Goal: Information Seeking & Learning: Find specific fact

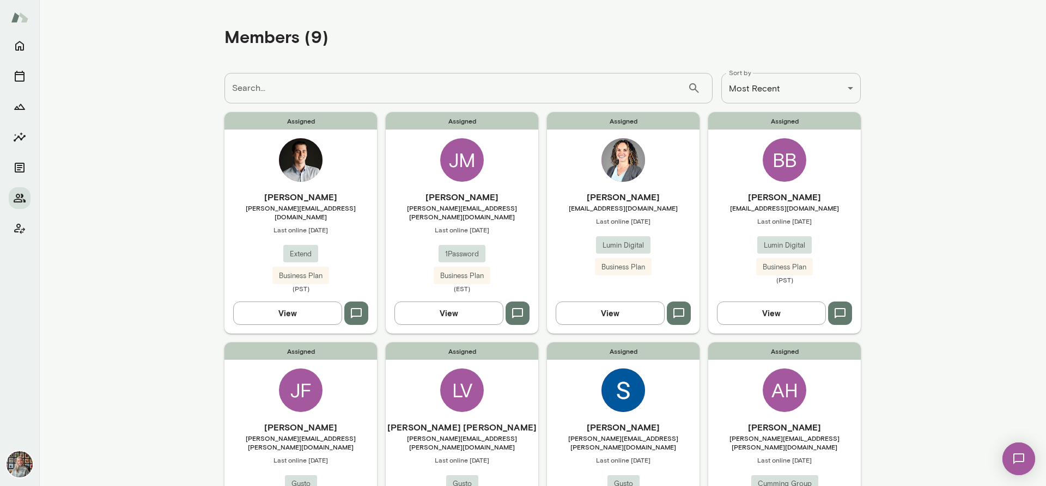
click at [305, 306] on button "View" at bounding box center [287, 313] width 109 height 23
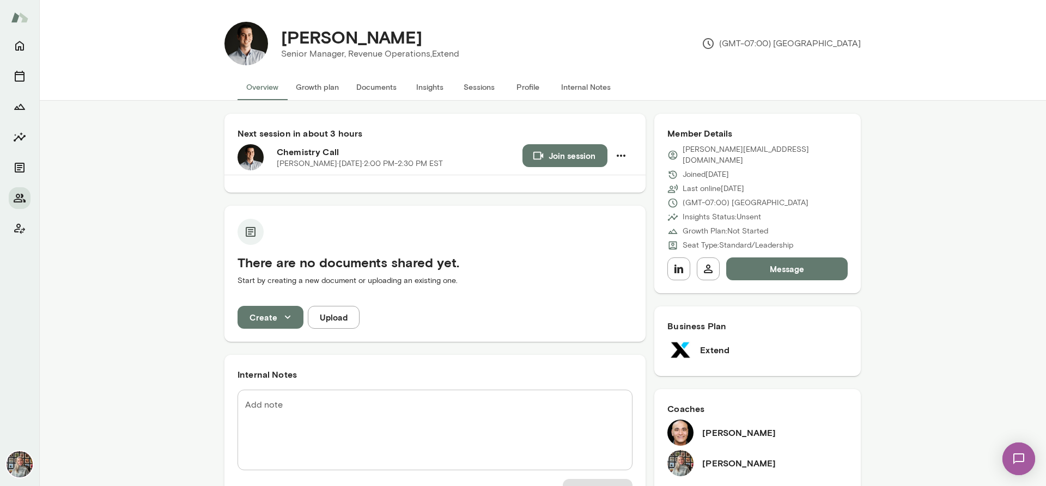
drag, startPoint x: 413, startPoint y: 34, endPoint x: 281, endPoint y: 38, distance: 131.8
click at [281, 38] on div "[PERSON_NAME]" at bounding box center [370, 37] width 196 height 21
click at [472, 60] on div "Dean Poplawski Senior Manager, Revenue Operations, Extend (GMT-07:00) Los Angel…" at bounding box center [564, 44] width 593 height 44
drag, startPoint x: 278, startPoint y: 53, endPoint x: 457, endPoint y: 54, distance: 179.2
click at [457, 54] on div "Dean Poplawski Senior Manager, Revenue Operations, Extend" at bounding box center [370, 44] width 204 height 34
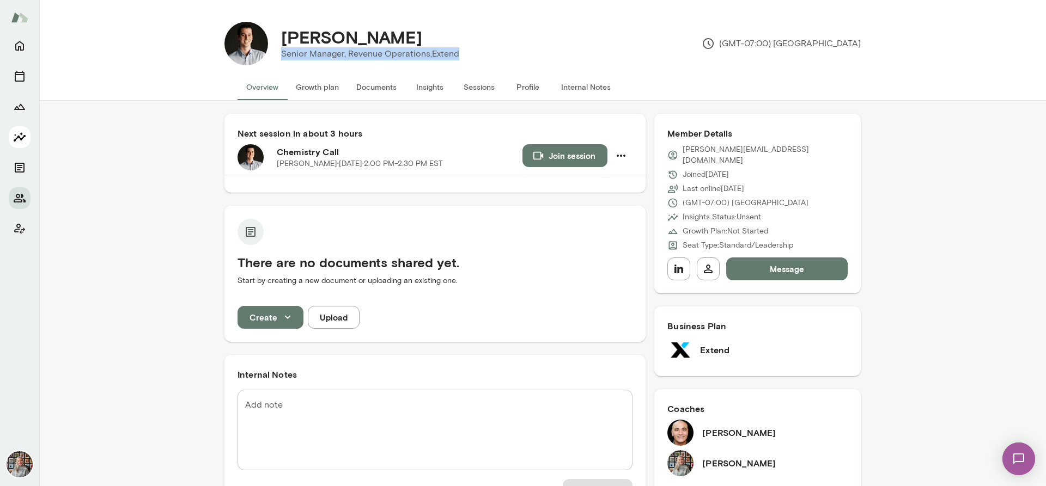
copy p "Senior Manager, Revenue Operations, Extend"
click at [572, 85] on button "Internal Notes" at bounding box center [585, 87] width 67 height 26
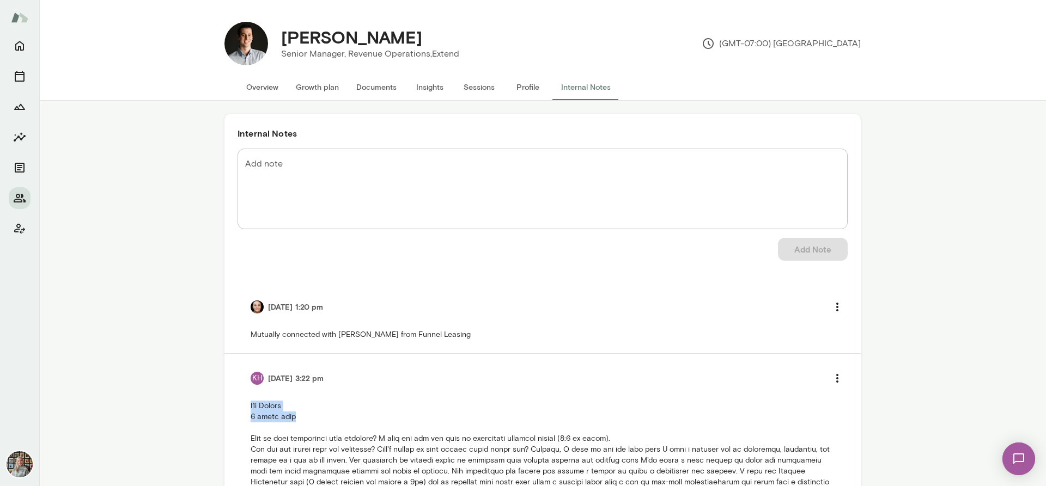
drag, startPoint x: 298, startPoint y: 422, endPoint x: 226, endPoint y: 406, distance: 73.5
click at [226, 406] on div "Internal Notes Add note * Add note Add Note 9/21/25 at 1:20 pm Mutually connect…" at bounding box center [542, 400] width 636 height 573
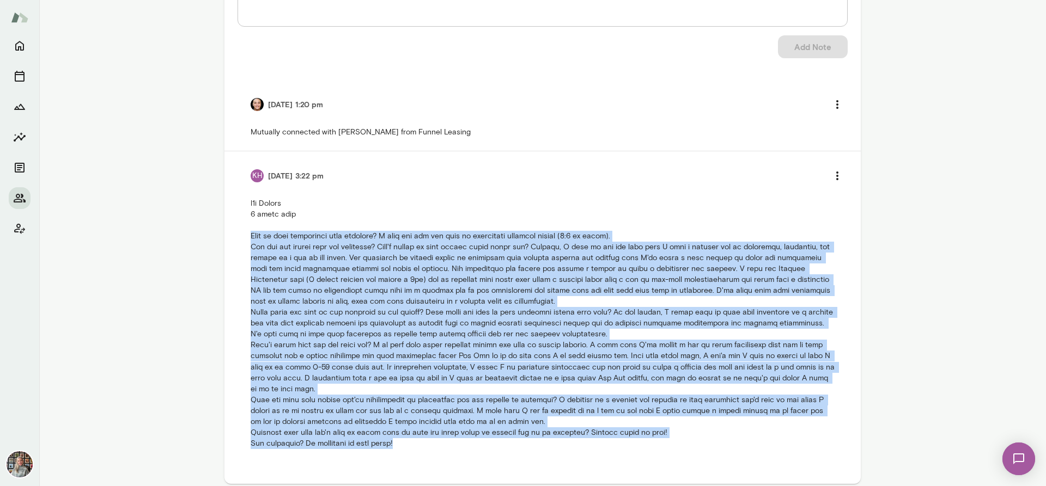
drag, startPoint x: 414, startPoint y: 436, endPoint x: 241, endPoint y: 241, distance: 260.4
click at [241, 241] on li "KH 9/18/25 at 3:22 pm" at bounding box center [542, 306] width 610 height 310
click at [603, 200] on p at bounding box center [543, 323] width 584 height 251
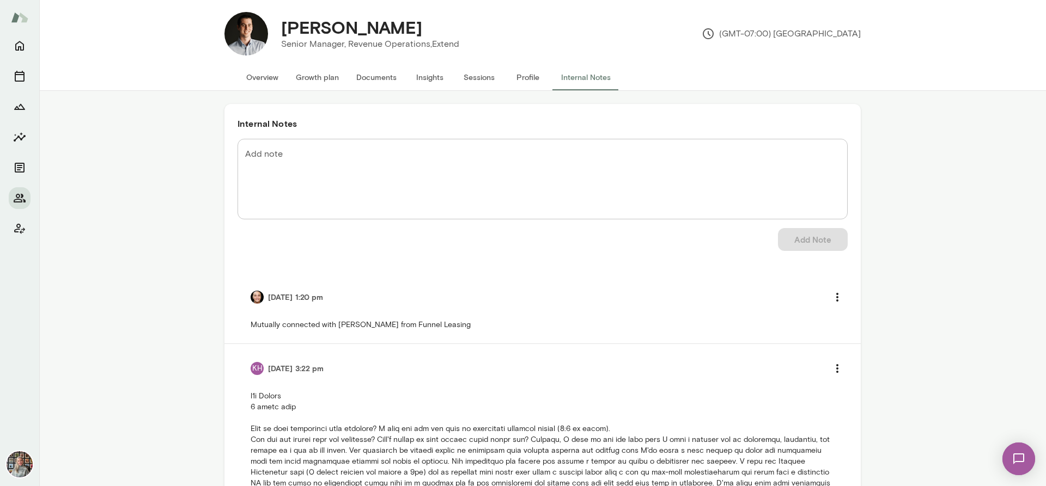
scroll to position [0, 0]
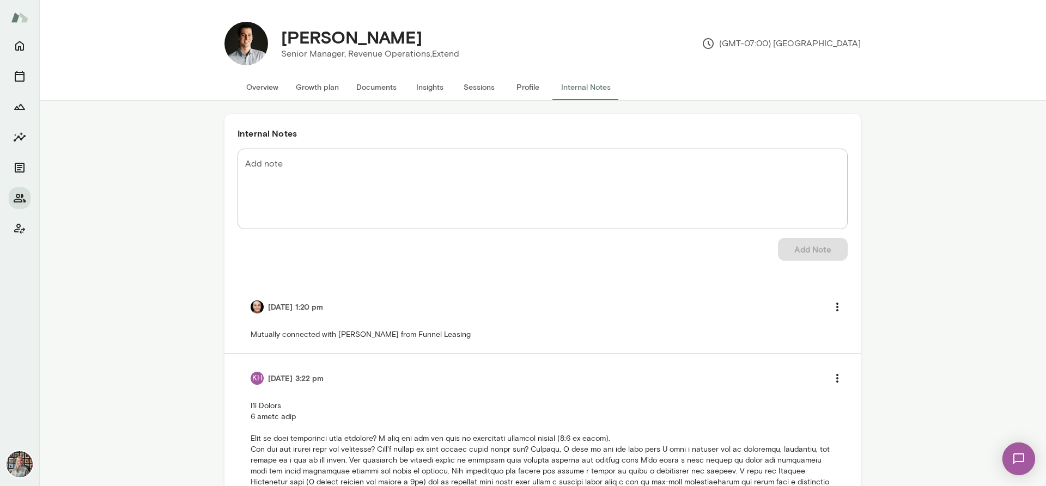
click at [243, 50] on img at bounding box center [246, 44] width 44 height 44
click at [260, 90] on button "Overview" at bounding box center [262, 87] width 50 height 26
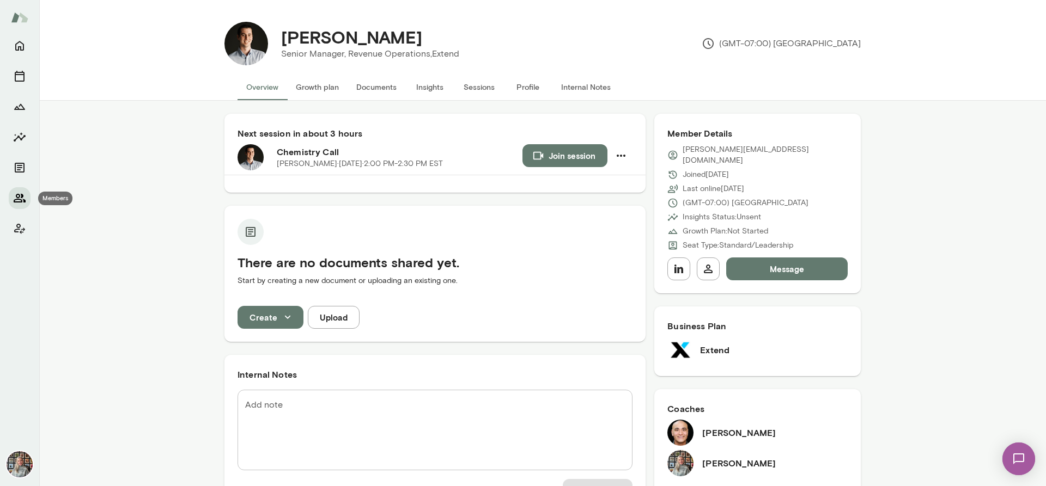
click at [22, 200] on icon "Members" at bounding box center [20, 198] width 12 height 9
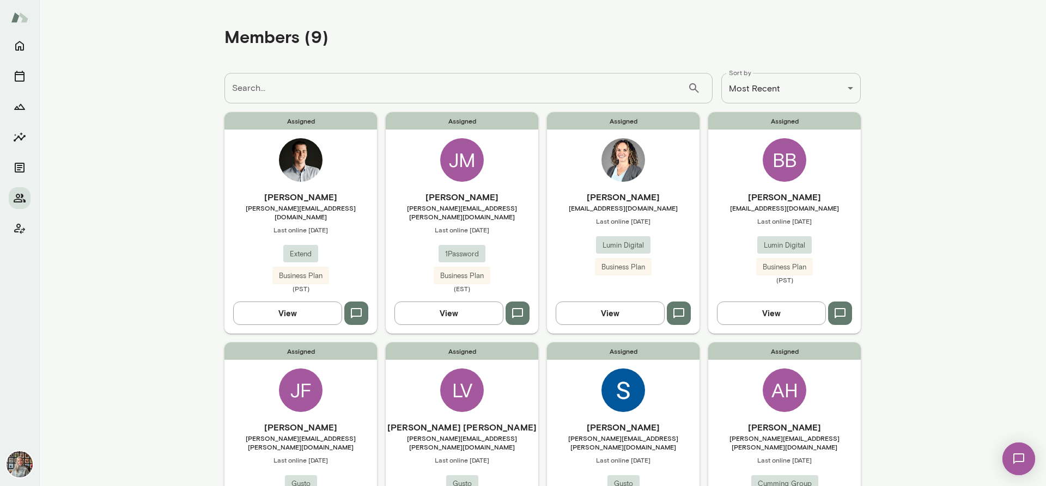
click at [793, 308] on button "View" at bounding box center [771, 313] width 109 height 23
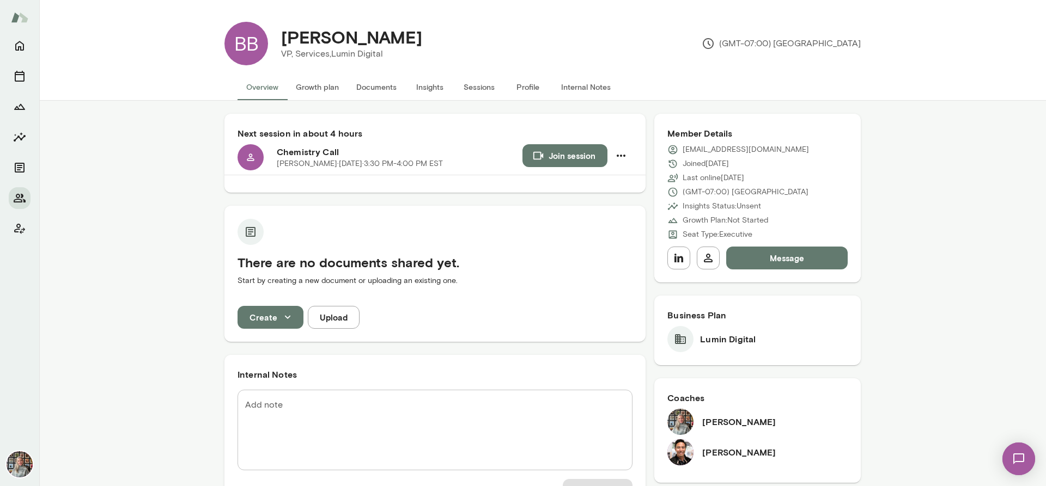
drag, startPoint x: 600, startPoint y: 16, endPoint x: 383, endPoint y: 65, distance: 222.1
click at [600, 16] on div "BB Ben Bayani VP, Services, Lumin Digital (GMT-07:00) Los Angeles" at bounding box center [542, 43] width 653 height 61
drag, startPoint x: 394, startPoint y: 53, endPoint x: 364, endPoint y: 44, distance: 31.2
click at [367, 42] on div "Ben Bayani VP, Services, Lumin Digital (GMT-07:00) Los Angeles" at bounding box center [564, 44] width 593 height 44
click at [408, 36] on div "Ben Bayani VP, Services, Lumin Digital (GMT-07:00) Los Angeles" at bounding box center [564, 44] width 593 height 44
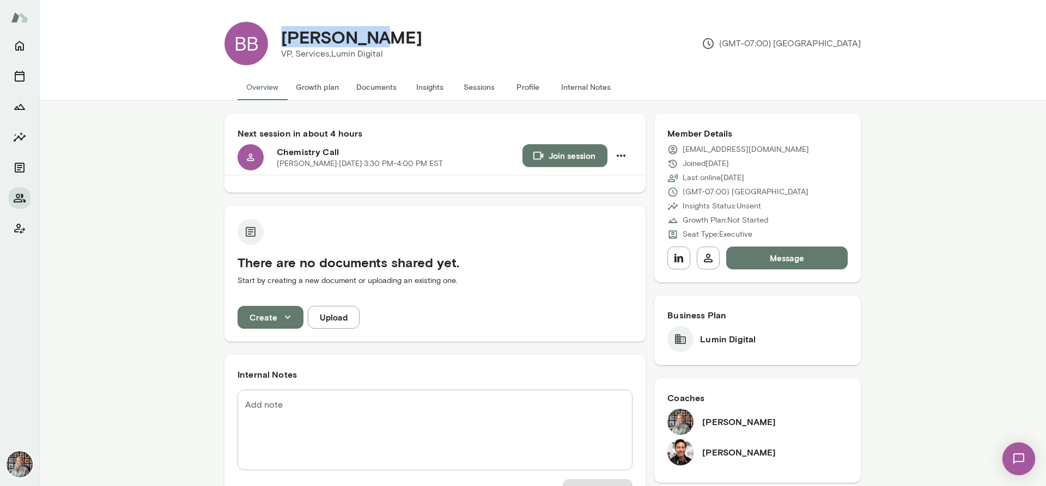
drag, startPoint x: 377, startPoint y: 38, endPoint x: 282, endPoint y: 39, distance: 95.9
click at [282, 39] on div "[PERSON_NAME]" at bounding box center [351, 37] width 158 height 21
copy h4 "[PERSON_NAME]"
drag, startPoint x: 539, startPoint y: 50, endPoint x: 457, endPoint y: 84, distance: 88.6
click at [539, 50] on div "Ben Bayani VP, Services, Lumin Digital (GMT-07:00) Los Angeles" at bounding box center [564, 44] width 593 height 44
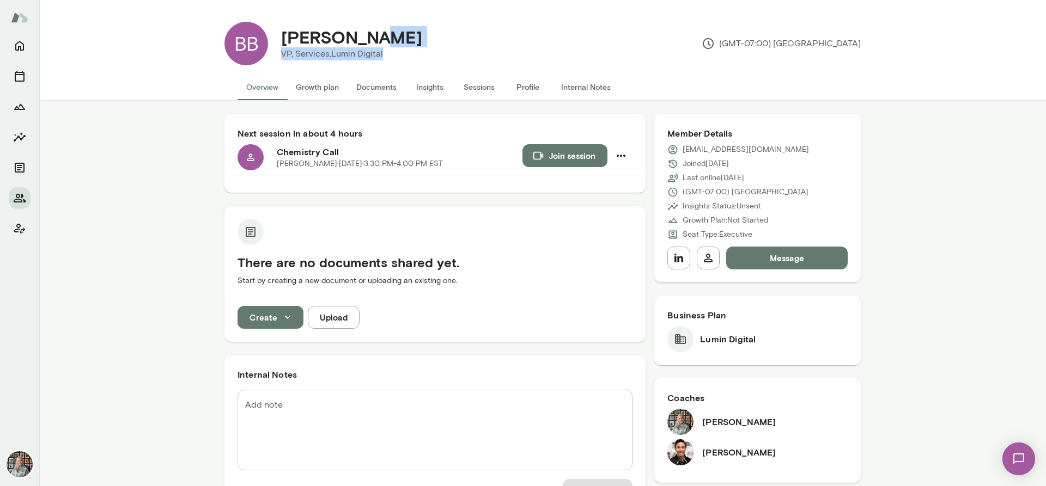
drag, startPoint x: 388, startPoint y: 54, endPoint x: 383, endPoint y: 53, distance: 5.6
click at [383, 53] on div "Ben Bayani VP, Services, Lumin Digital" at bounding box center [351, 44] width 167 height 34
copy div "VP, Services, Lumin Digital"
drag, startPoint x: 915, startPoint y: 148, endPoint x: 845, endPoint y: 144, distance: 70.4
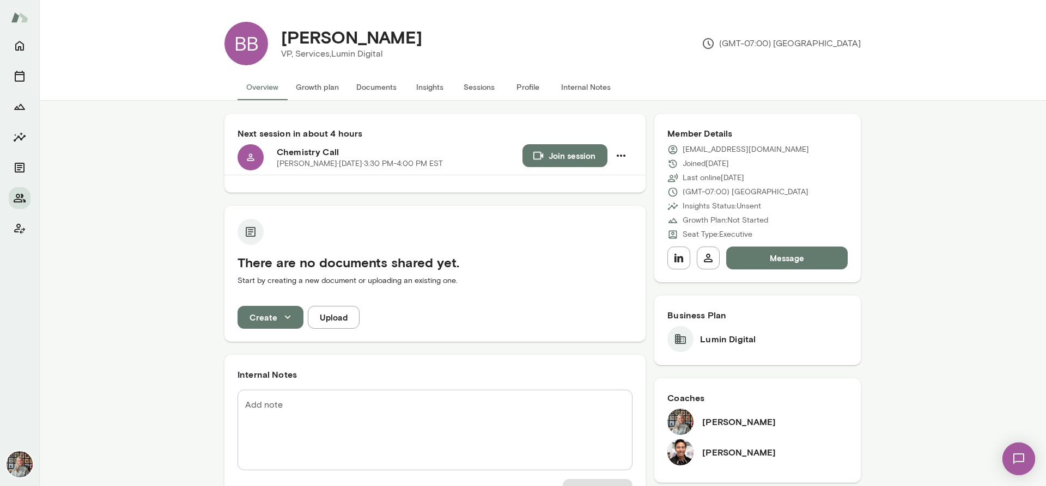
click at [581, 85] on button "Internal Notes" at bounding box center [585, 87] width 67 height 26
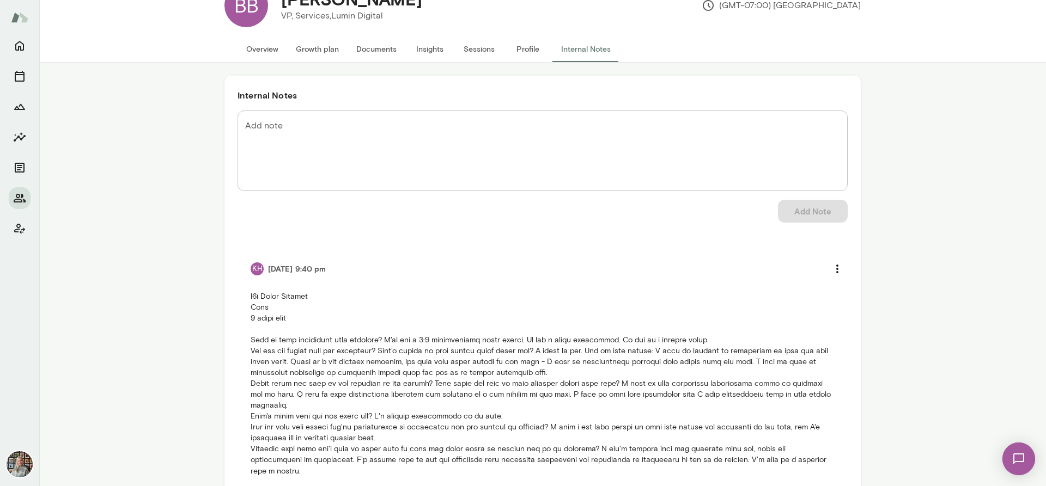
scroll to position [66, 0]
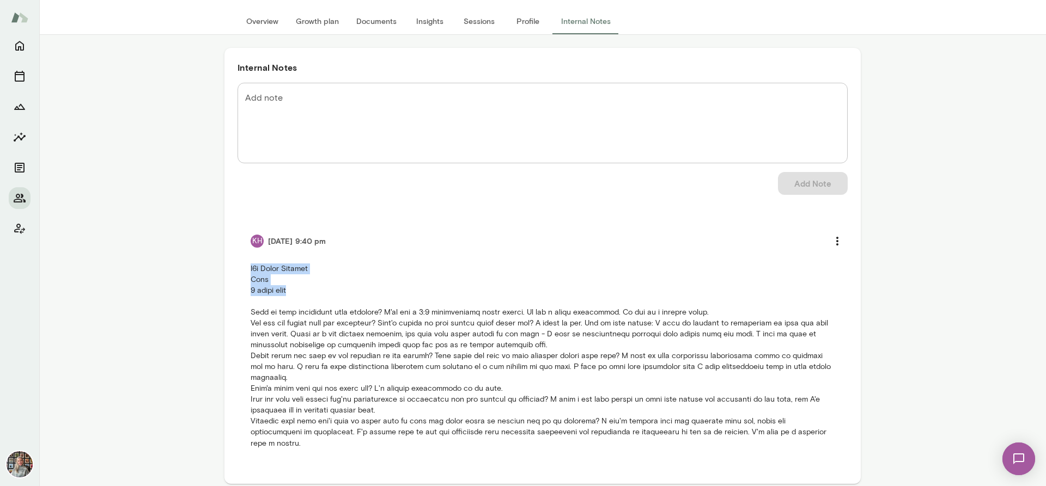
drag, startPoint x: 279, startPoint y: 288, endPoint x: 242, endPoint y: 269, distance: 41.4
click at [242, 269] on li "KH 9/05/25 at 9:40 pm" at bounding box center [542, 339] width 610 height 245
copy p "b2b Lumin Digital Exec 6 month term"
click at [386, 318] on p at bounding box center [543, 356] width 584 height 185
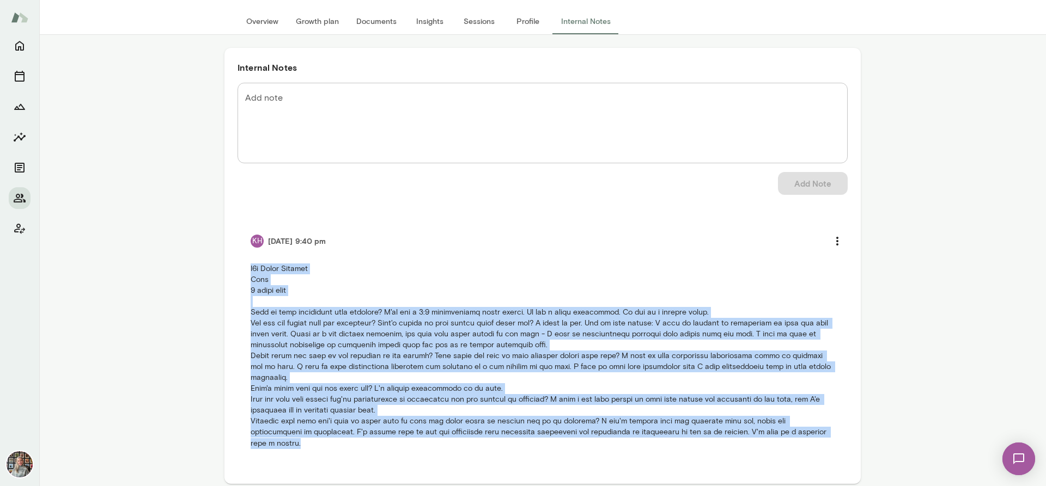
drag, startPoint x: 807, startPoint y: 434, endPoint x: 244, endPoint y: 269, distance: 586.8
click at [245, 269] on li "KH 9/05/25 at 9:40 pm" at bounding box center [542, 339] width 610 height 245
copy p "b2b Lumin Digital Exec 6 month term What is your experience with coaching? I've…"
click at [571, 198] on div "Add note * Add note Add Note KH 9/05/25 at 9:40 pm" at bounding box center [542, 277] width 610 height 388
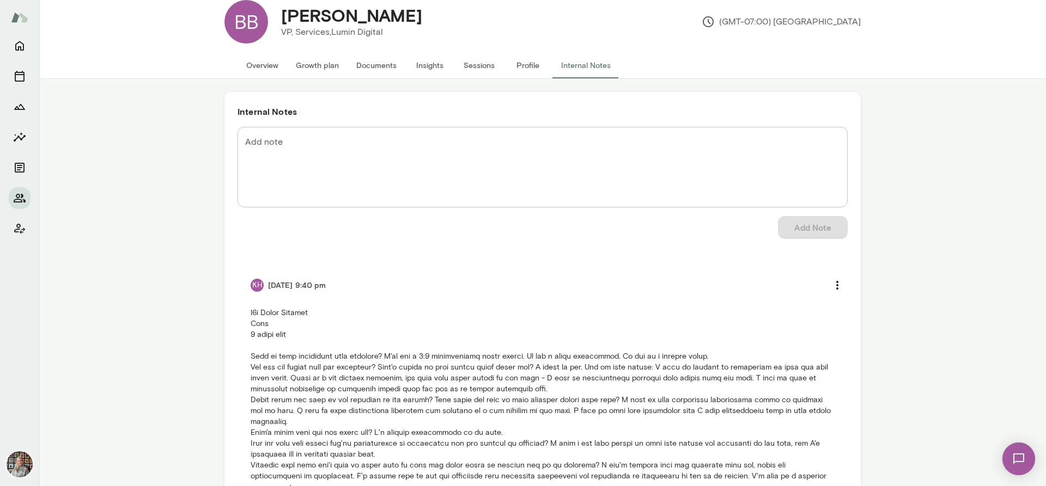
scroll to position [0, 0]
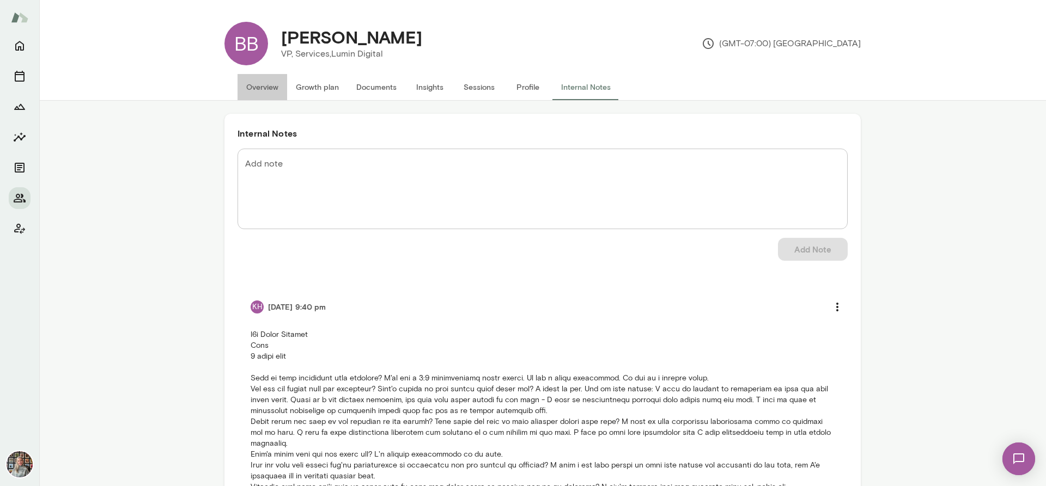
click at [265, 89] on button "Overview" at bounding box center [262, 87] width 50 height 26
